Goal: Ask a question: Seek information or help from site administrators or community

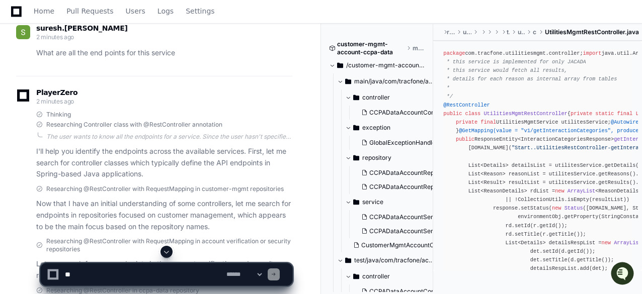
scroll to position [151, 0]
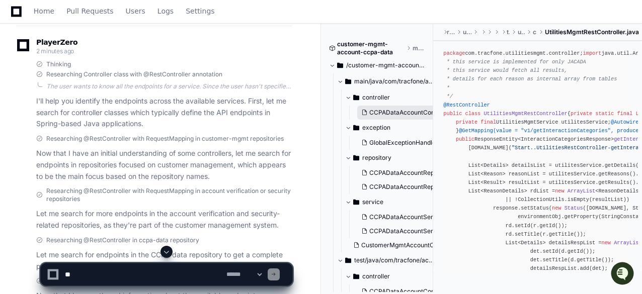
click at [400, 112] on span "CCPADataAccountController.java" at bounding box center [417, 113] width 96 height 8
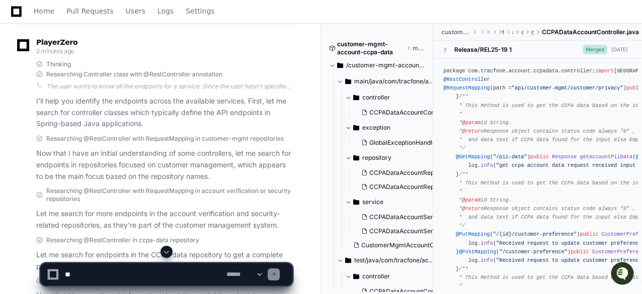
scroll to position [302, 0]
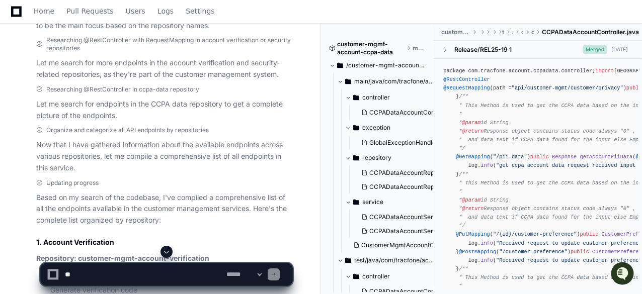
click at [522, 286] on div "**********" at bounding box center [321, 270] width 642 height 48
click at [524, 284] on div "**********" at bounding box center [321, 270] width 642 height 48
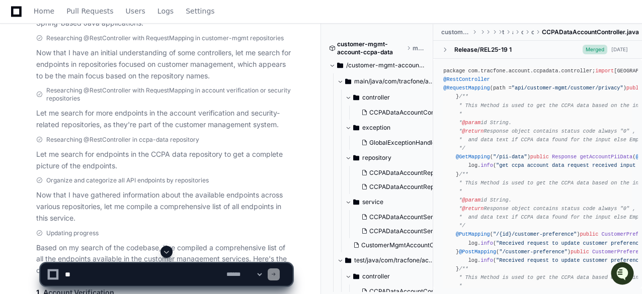
scroll to position [0, 0]
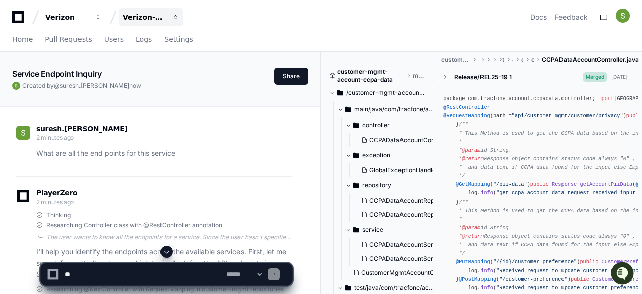
click at [175, 17] on span "button" at bounding box center [175, 17] width 7 height 7
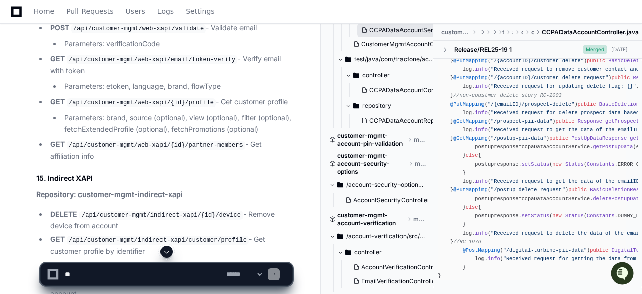
scroll to position [716, 0]
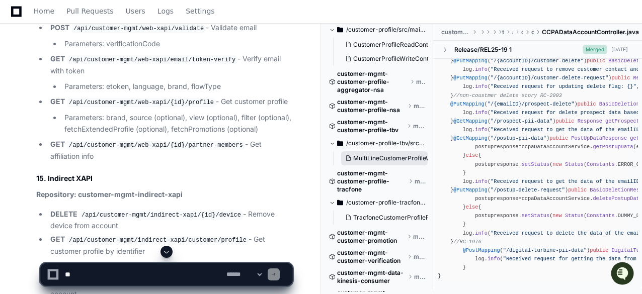
click at [386, 157] on span "MultiLineCustomerProfileWriteController.java" at bounding box center [418, 158] width 130 height 8
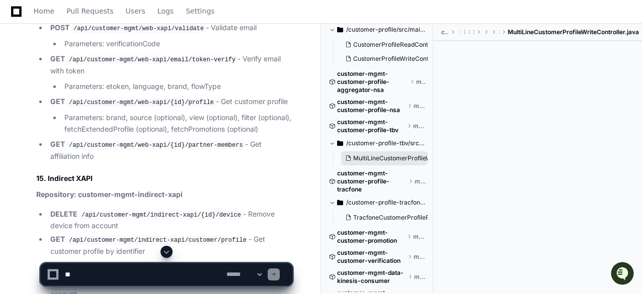
scroll to position [0, 0]
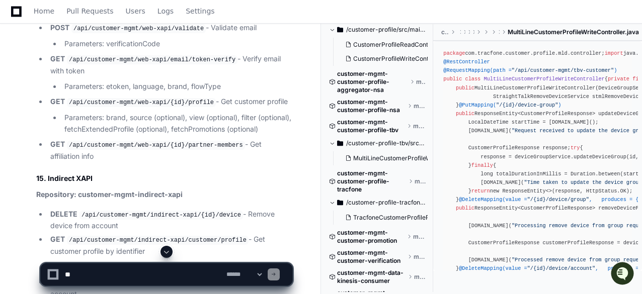
click at [375, 143] on span "/customer-profile-tbv/src/main/java/com/tracfone/customer/profile/mld/controller" at bounding box center [385, 143] width 79 height 8
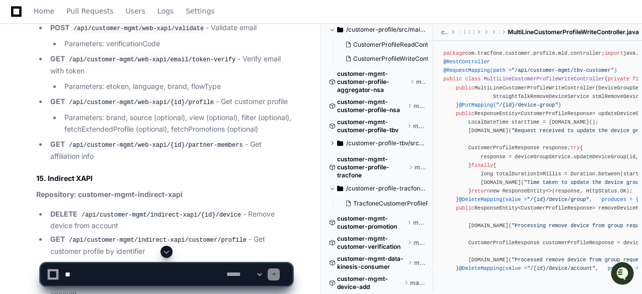
click at [332, 144] on span at bounding box center [332, 143] width 6 height 6
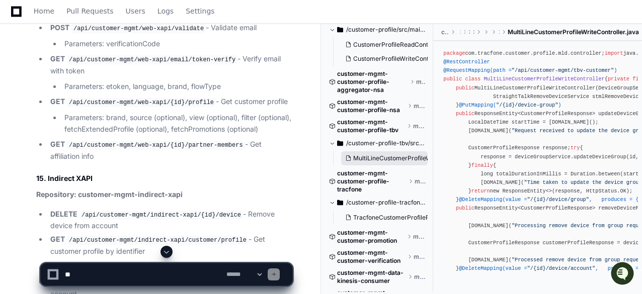
click at [372, 159] on span "MultiLineCustomerProfileWriteController.java" at bounding box center [418, 158] width 130 height 8
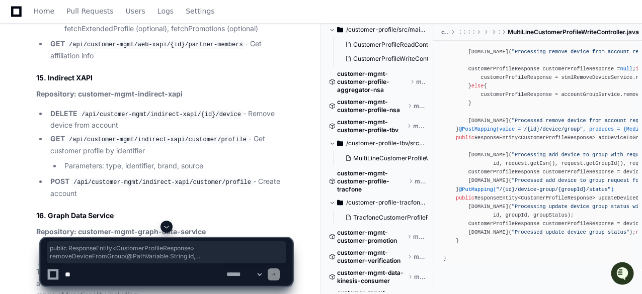
drag, startPoint x: 454, startPoint y: 117, endPoint x: 606, endPoint y: 169, distance: 159.9
click at [606, 169] on div "package com.tracfone.customer.profile.mld.controller; import java.time.Duration…" at bounding box center [537, 34] width 189 height 457
drag, startPoint x: 453, startPoint y: 106, endPoint x: 603, endPoint y: 167, distance: 162.1
click at [603, 167] on div "package com.tracfone.customer.profile.mld.controller; import java.time.Duration…" at bounding box center [537, 34] width 189 height 457
copy div "@DeleteMapping(value = "/{id}/device/group" , produces = { MediaType.APPLICATIO…"
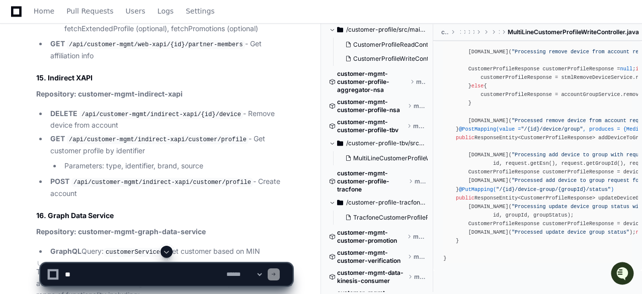
click at [180, 274] on textarea at bounding box center [144, 275] width 162 height 22
type textarea "*"
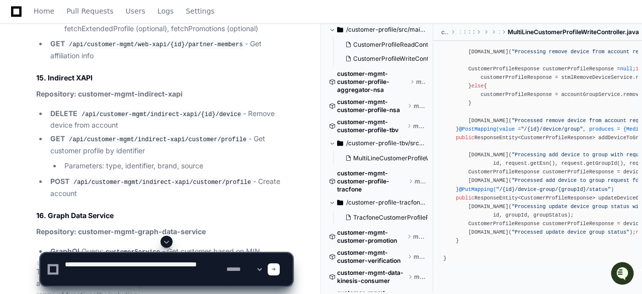
paste textarea "**********"
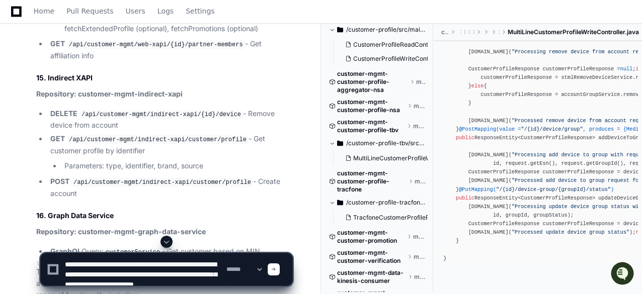
scroll to position [53, 0]
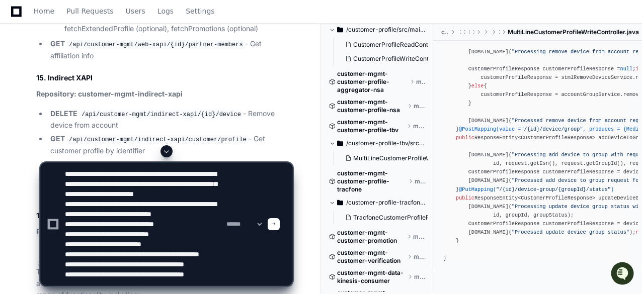
type textarea "**********"
click at [276, 225] on span at bounding box center [273, 224] width 5 height 5
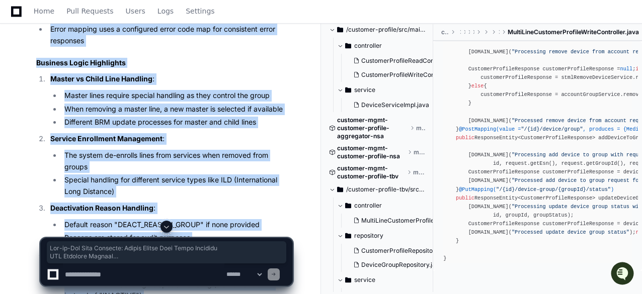
scroll to position [5368, 0]
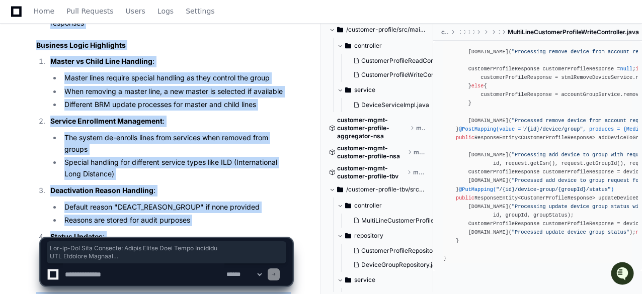
drag, startPoint x: 36, startPoint y: 70, endPoint x: 255, endPoint y: 220, distance: 264.9
copy article "Lor-ip-Dol Sita Consecte: Adipis Elitse Doei Tempo Incididu UTL Etdolore Magnaa…"
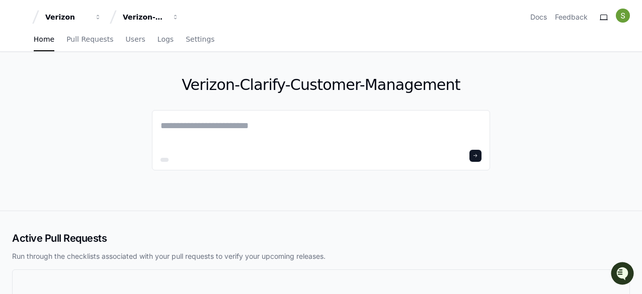
scroll to position [127, 0]
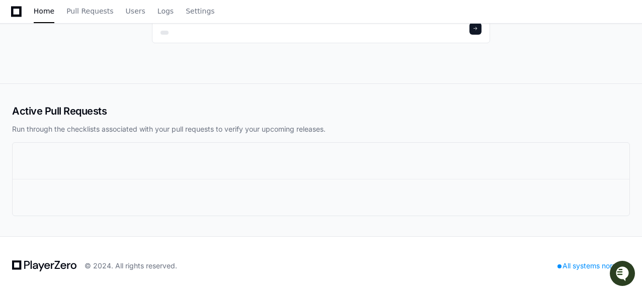
click at [622, 275] on icon "Open customer support" at bounding box center [622, 286] width 25 height 25
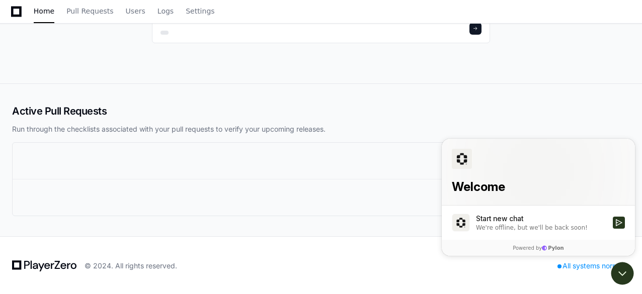
click at [535, 101] on div "Active Pull Requests Run through the checklists associated with your pull reque…" at bounding box center [321, 160] width 642 height 152
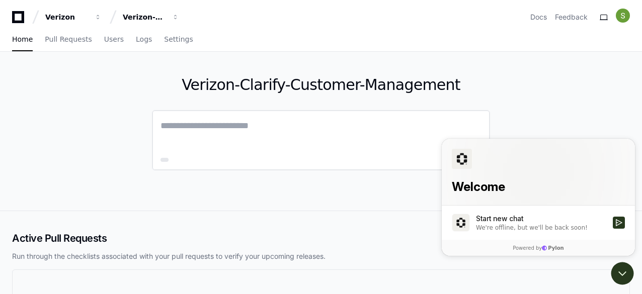
click at [260, 130] on textarea at bounding box center [320, 133] width 321 height 28
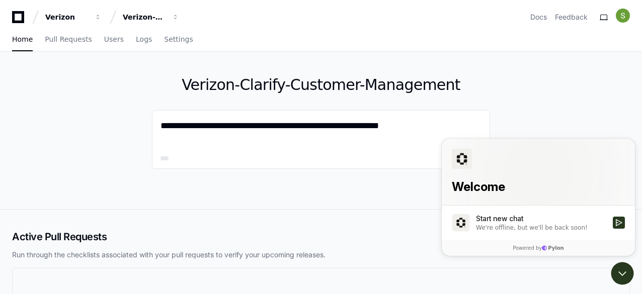
click at [394, 269] on div at bounding box center [321, 287] width 617 height 36
click at [416, 127] on textarea "**********" at bounding box center [320, 132] width 321 height 27
paste textarea "**********"
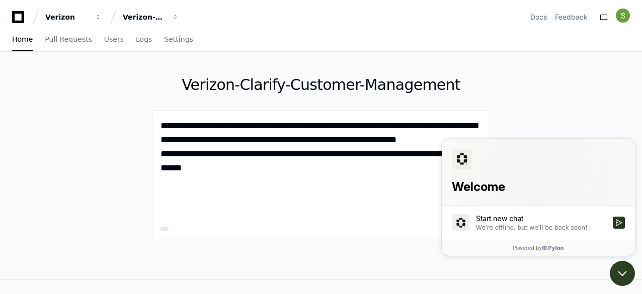
click at [620, 271] on icon "Open customer support" at bounding box center [622, 273] width 25 height 25
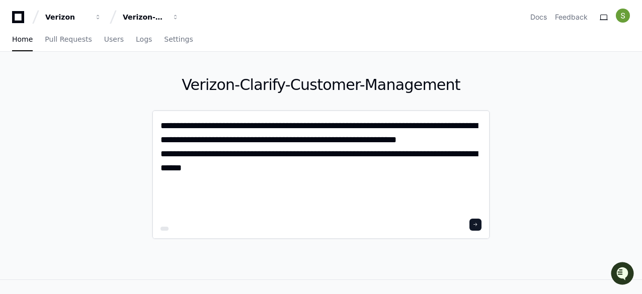
click at [331, 127] on textarea "**********" at bounding box center [320, 167] width 321 height 97
type textarea "**********"
click at [476, 225] on span at bounding box center [475, 224] width 5 height 5
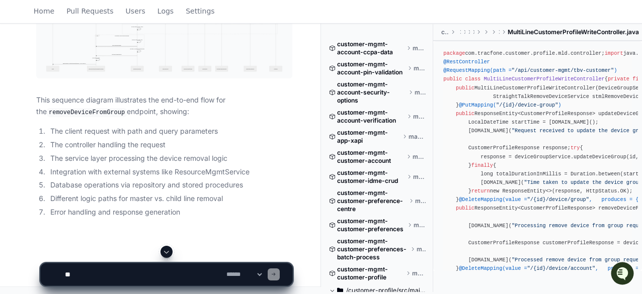
scroll to position [777, 0]
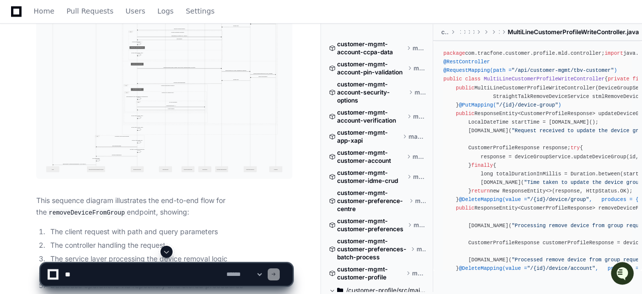
click at [218, 95] on img at bounding box center [164, 44] width 256 height 269
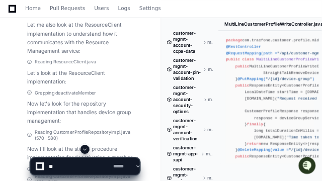
scroll to position [512, 0]
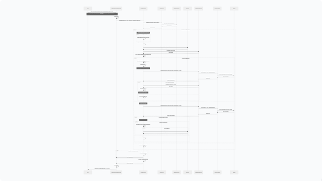
click at [223, 35] on img at bounding box center [161, 90] width 322 height 181
click at [210, 41] on img at bounding box center [161, 90] width 322 height 181
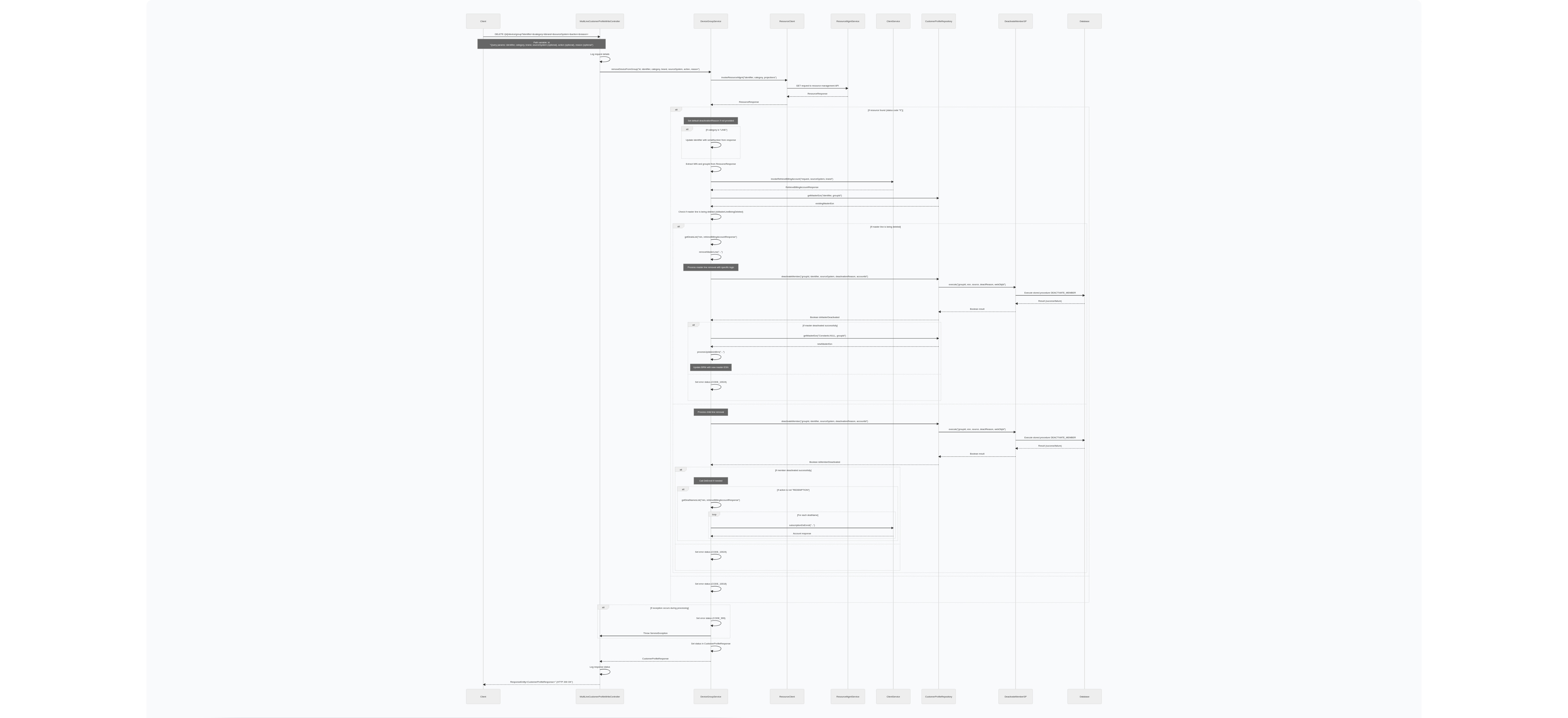
scroll to position [100, 0]
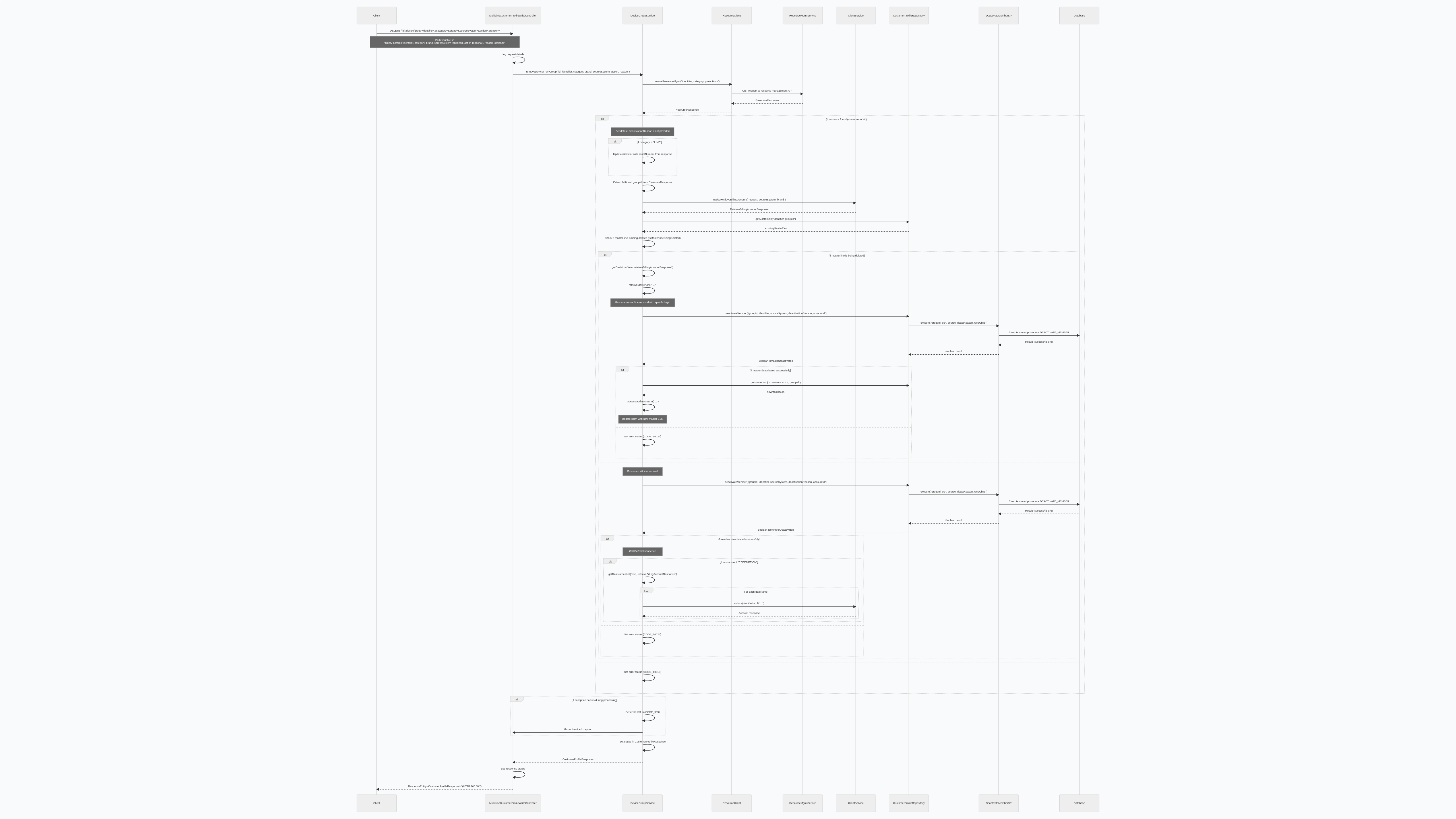
click at [362, 164] on img at bounding box center [728, 409] width 1456 height 819
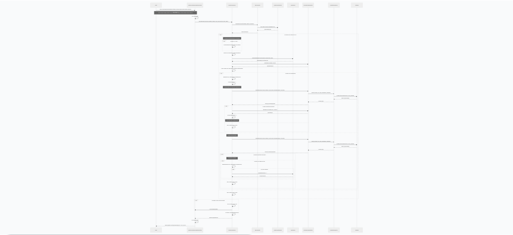
scroll to position [0, 0]
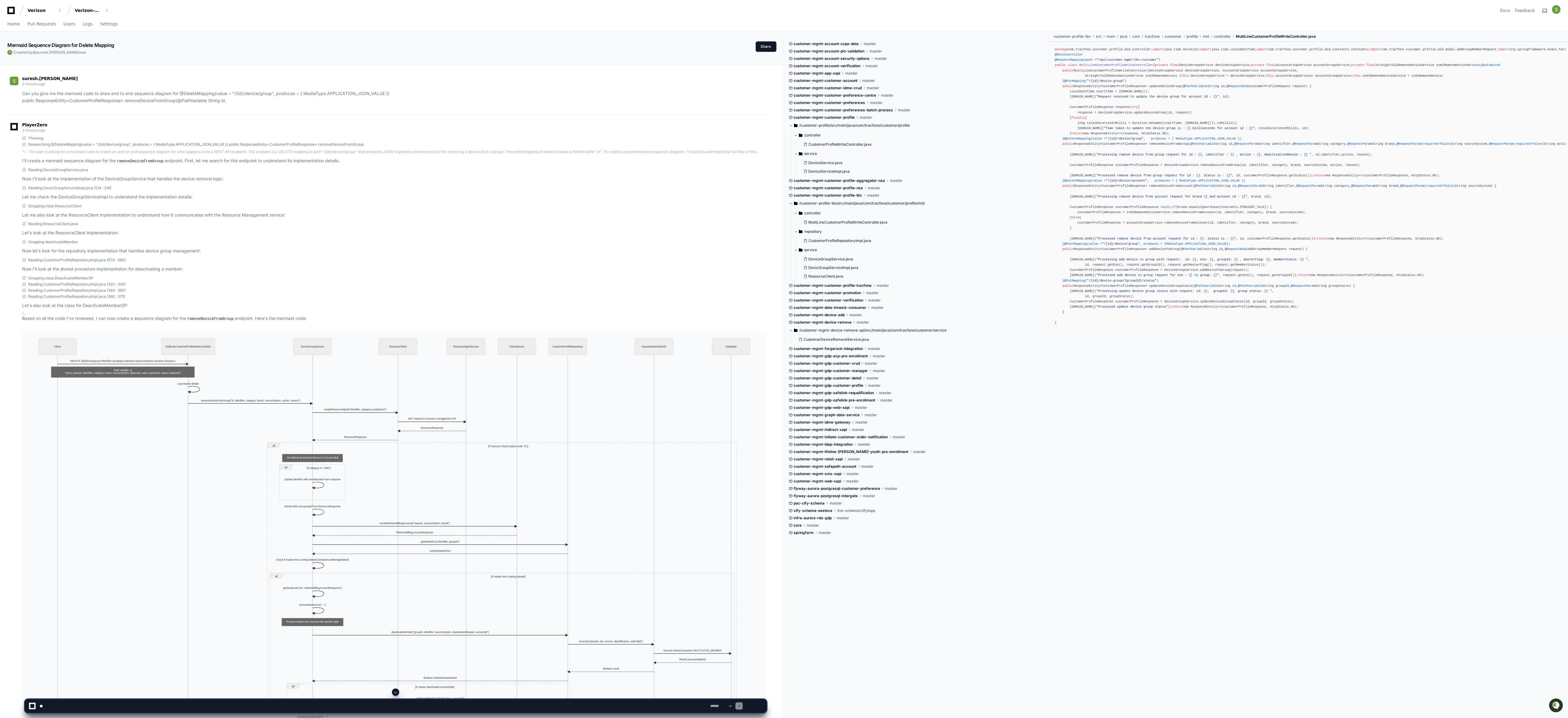
click at [390, 179] on p "Let's look at the ResourceClient implementation:" at bounding box center [394, 233] width 745 height 7
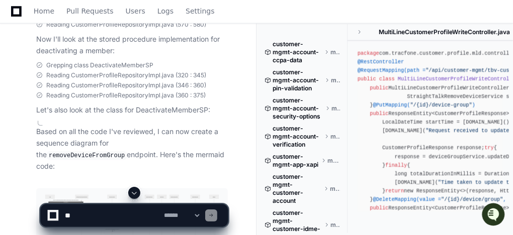
scroll to position [684, 0]
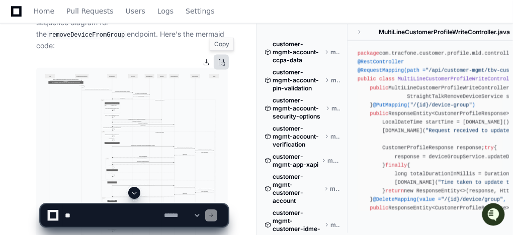
click at [222, 60] on button at bounding box center [221, 62] width 15 height 15
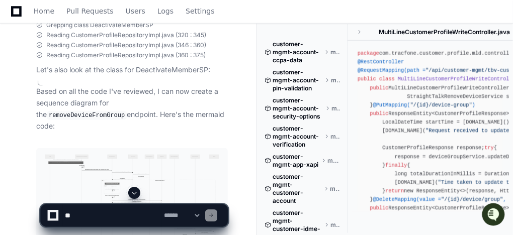
scroll to position [644, 0]
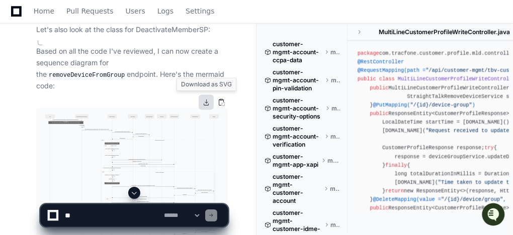
click at [205, 104] on button at bounding box center [206, 102] width 15 height 15
